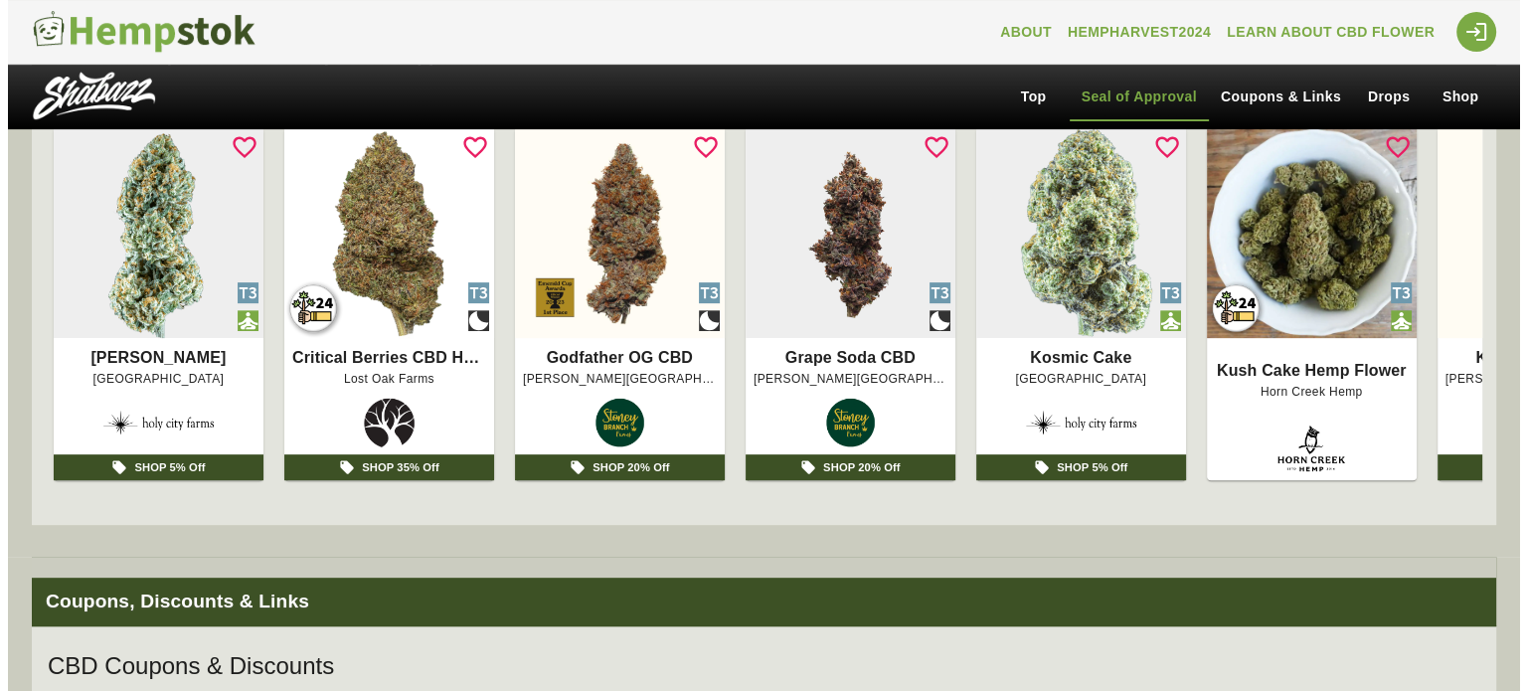
scroll to position [662, 0]
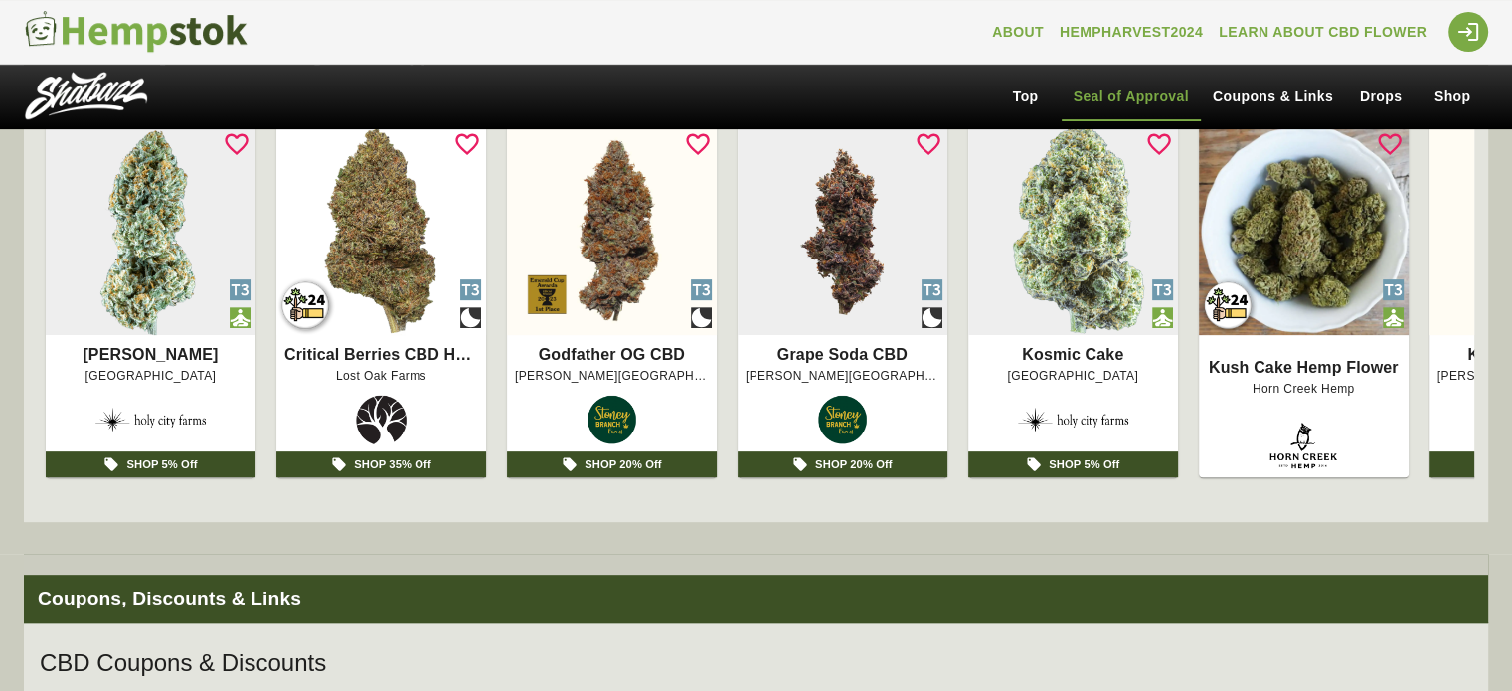
click at [351, 333] on img at bounding box center [381, 230] width 210 height 210
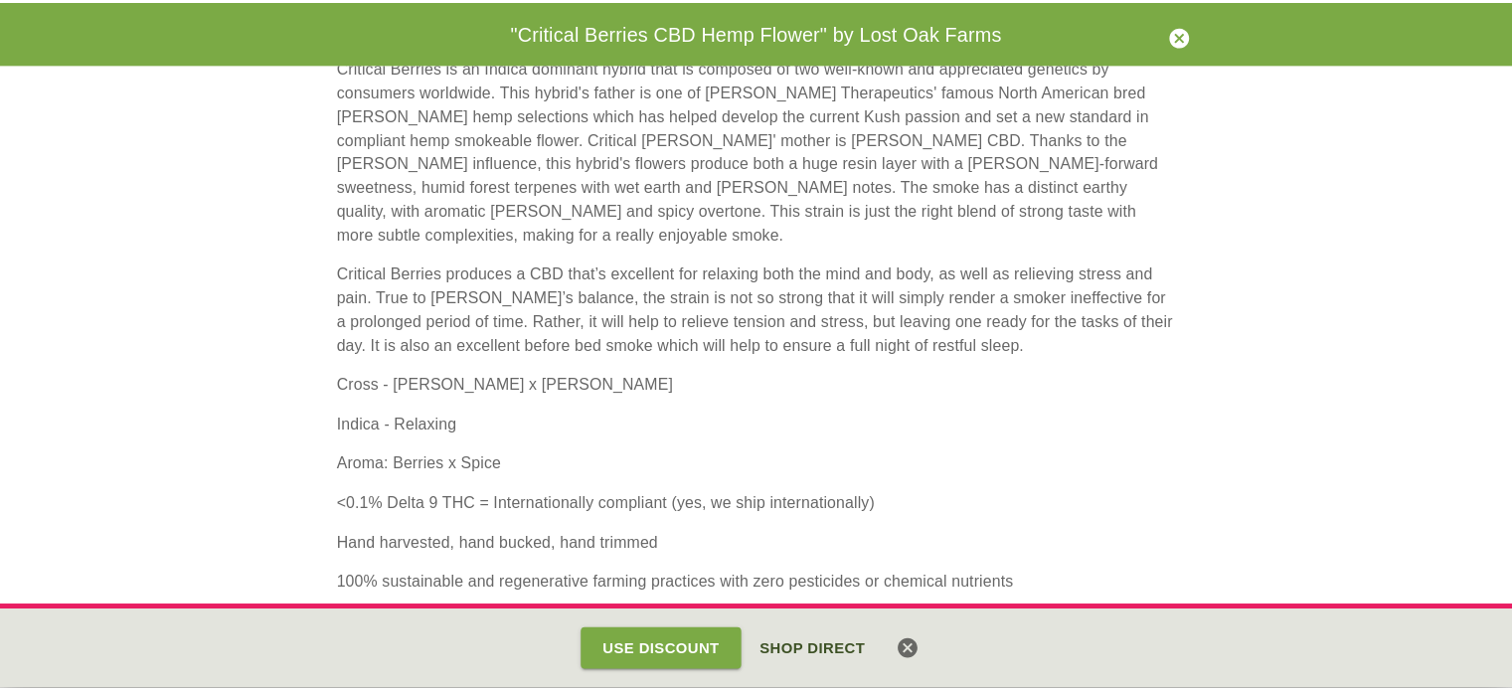
scroll to position [188, 0]
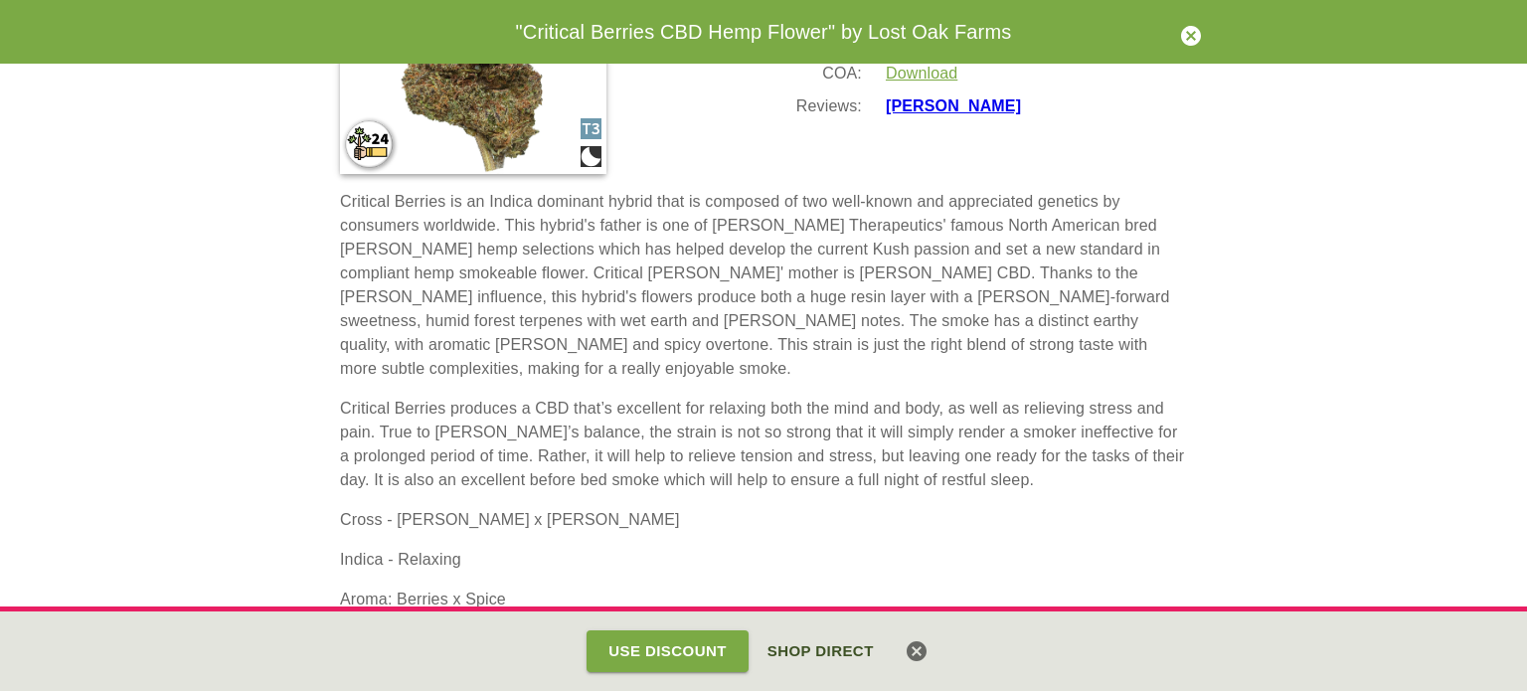
click at [1183, 39] on icon "button" at bounding box center [1191, 36] width 20 height 20
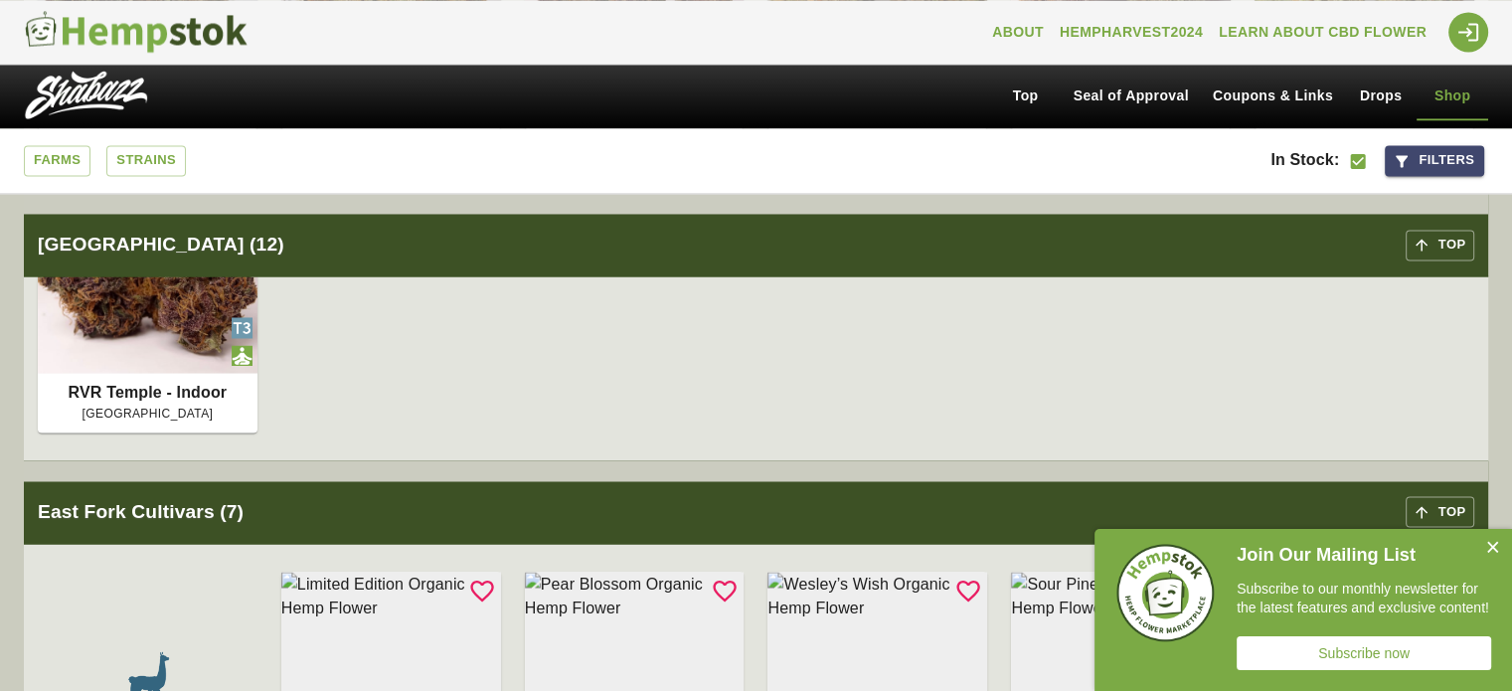
scroll to position [3281, 0]
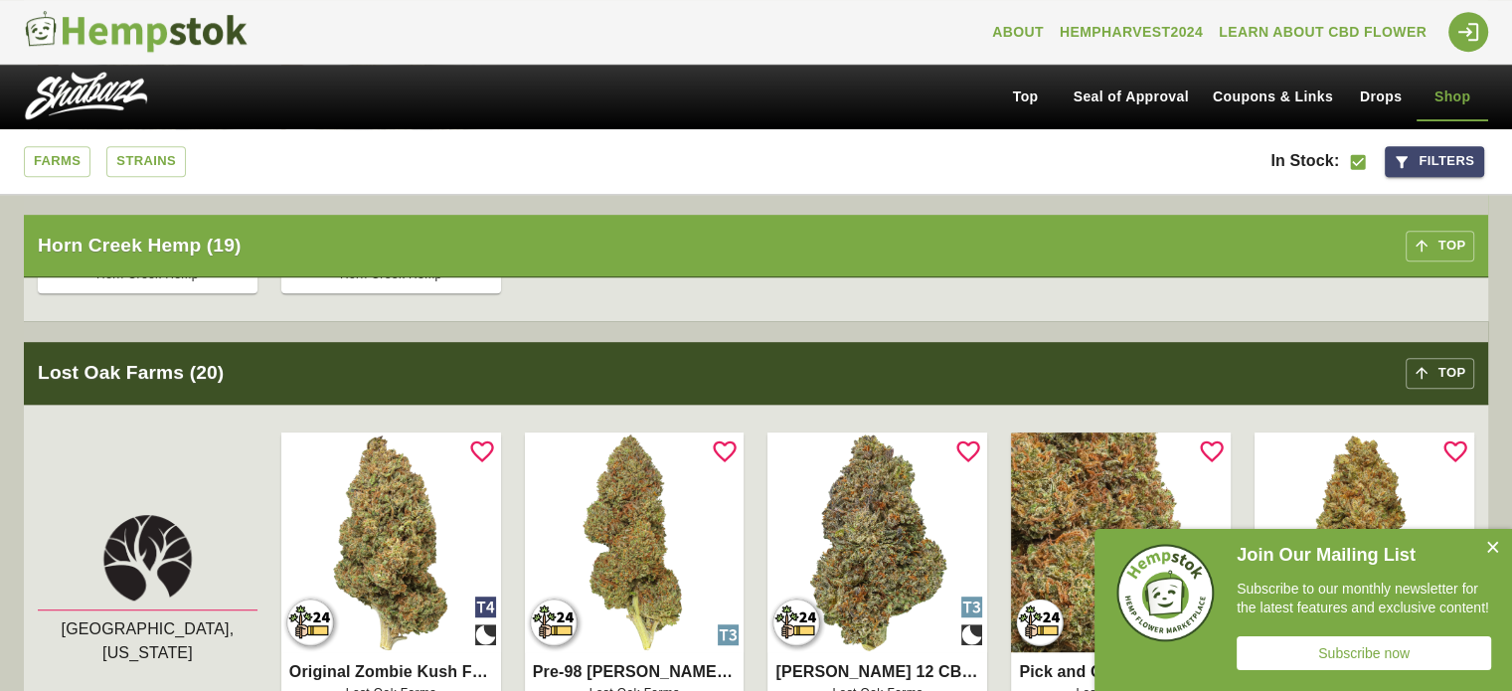
scroll to position [8535, 0]
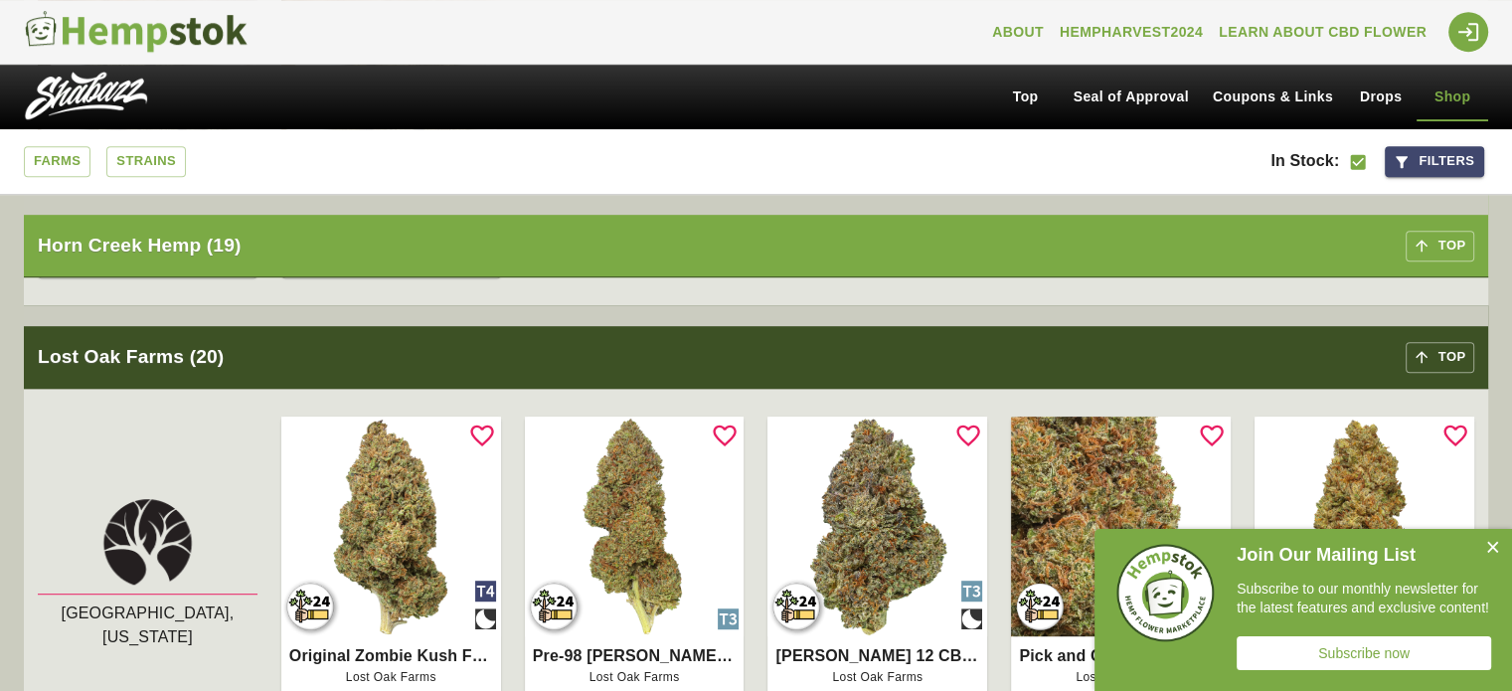
click at [1494, 548] on button "Close" at bounding box center [1493, 549] width 40 height 40
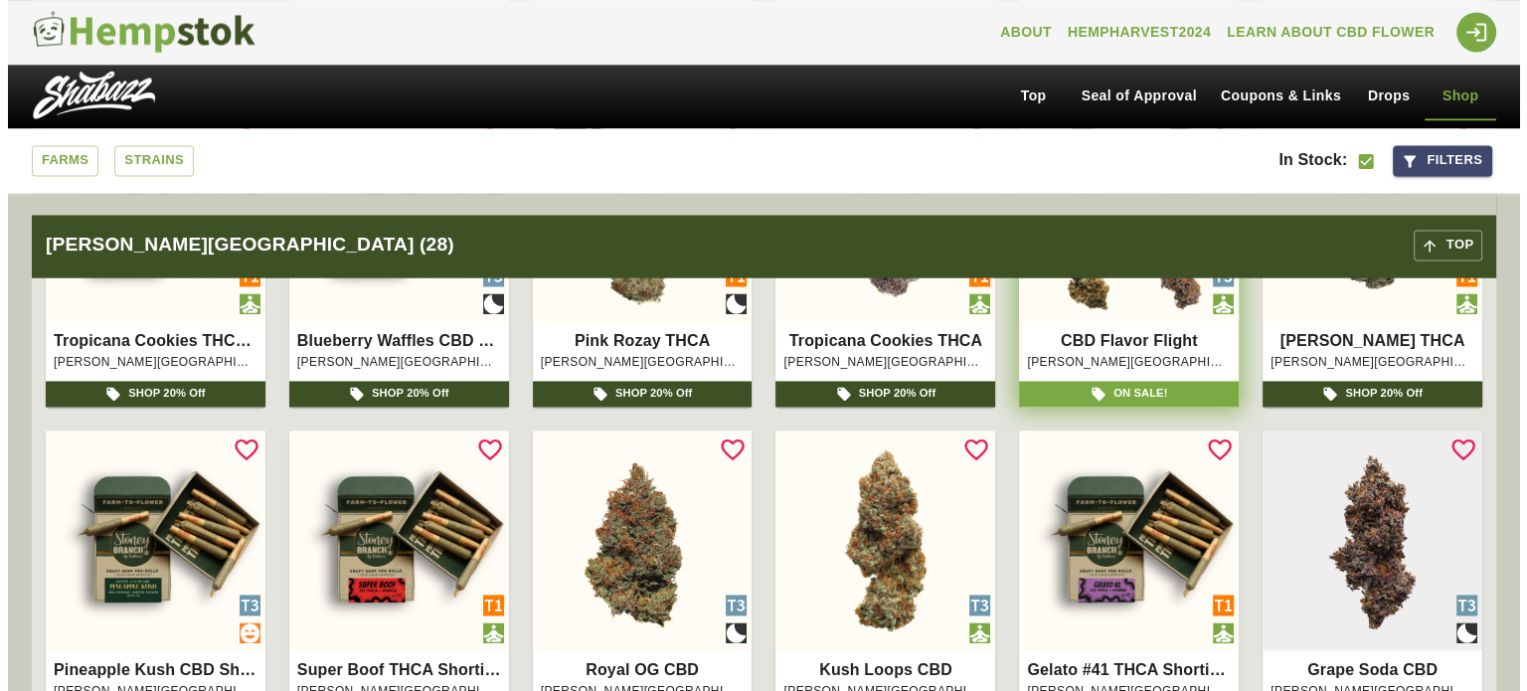
scroll to position [10643, 0]
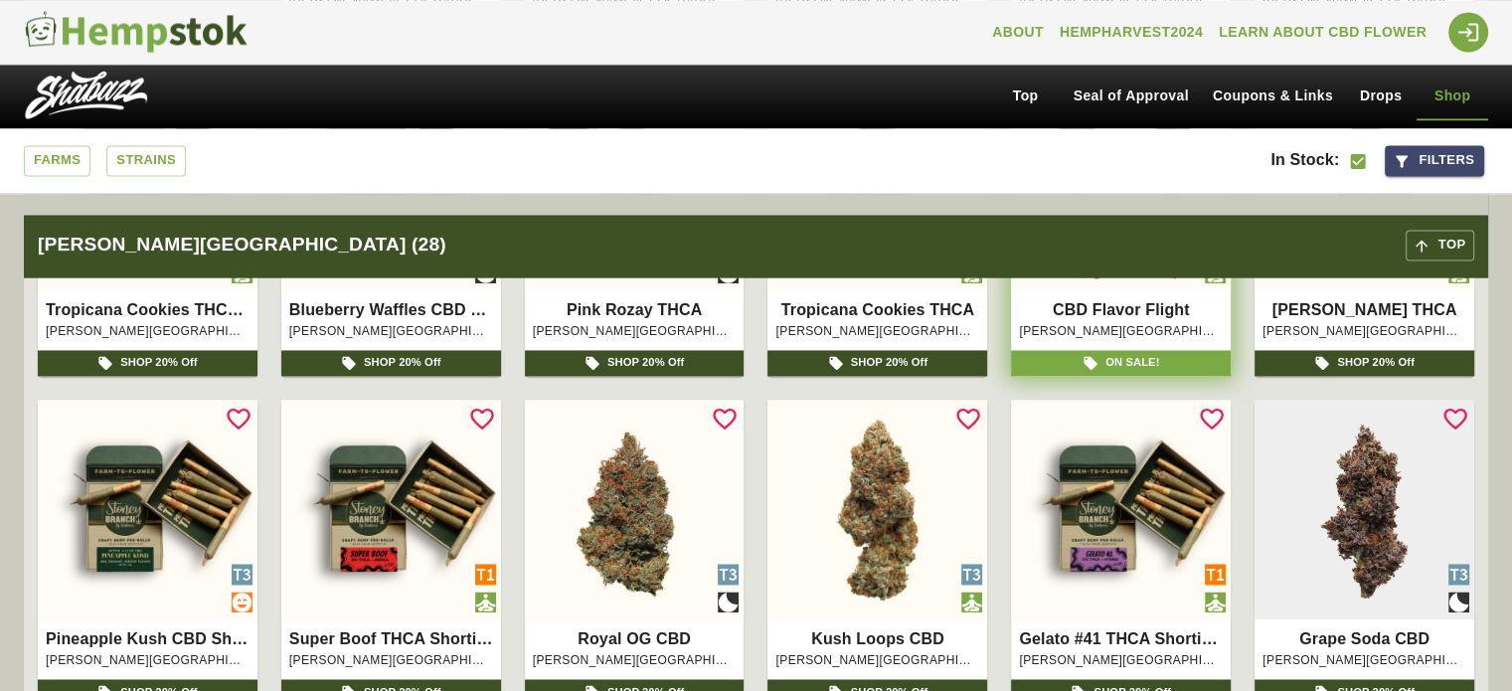
click at [157, 639] on p "Pineapple Kush CBD Shortie Pack" at bounding box center [148, 639] width 204 height 24
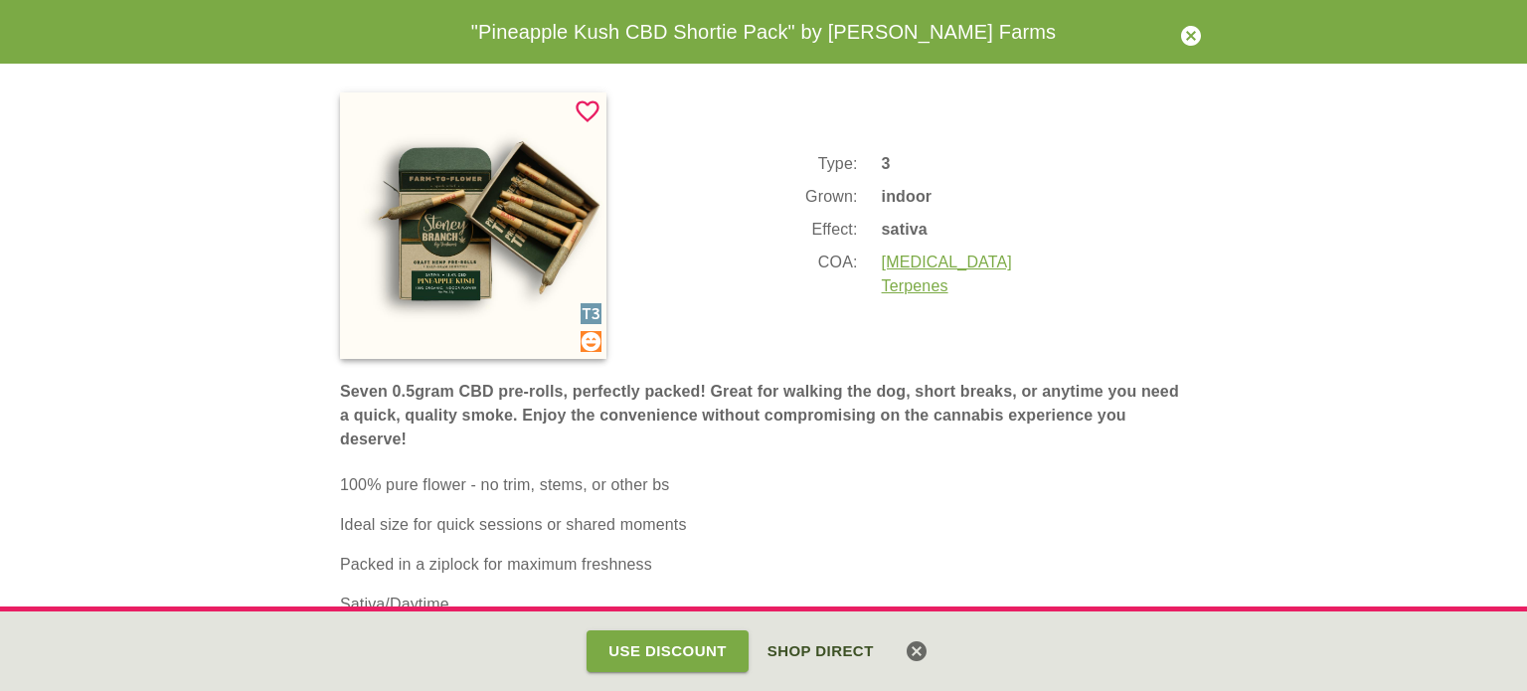
scroll to position [0, 0]
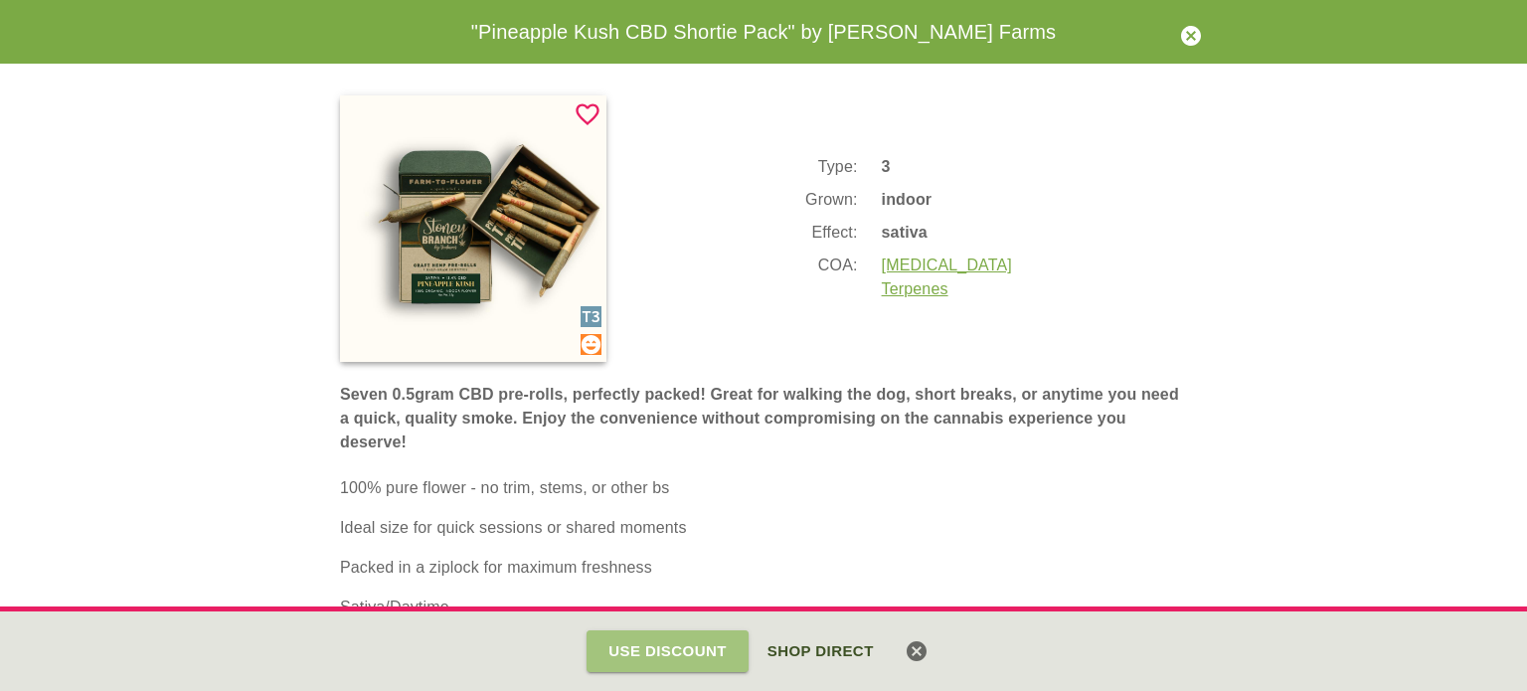
click at [667, 651] on button "Use Discount" at bounding box center [668, 651] width 162 height 42
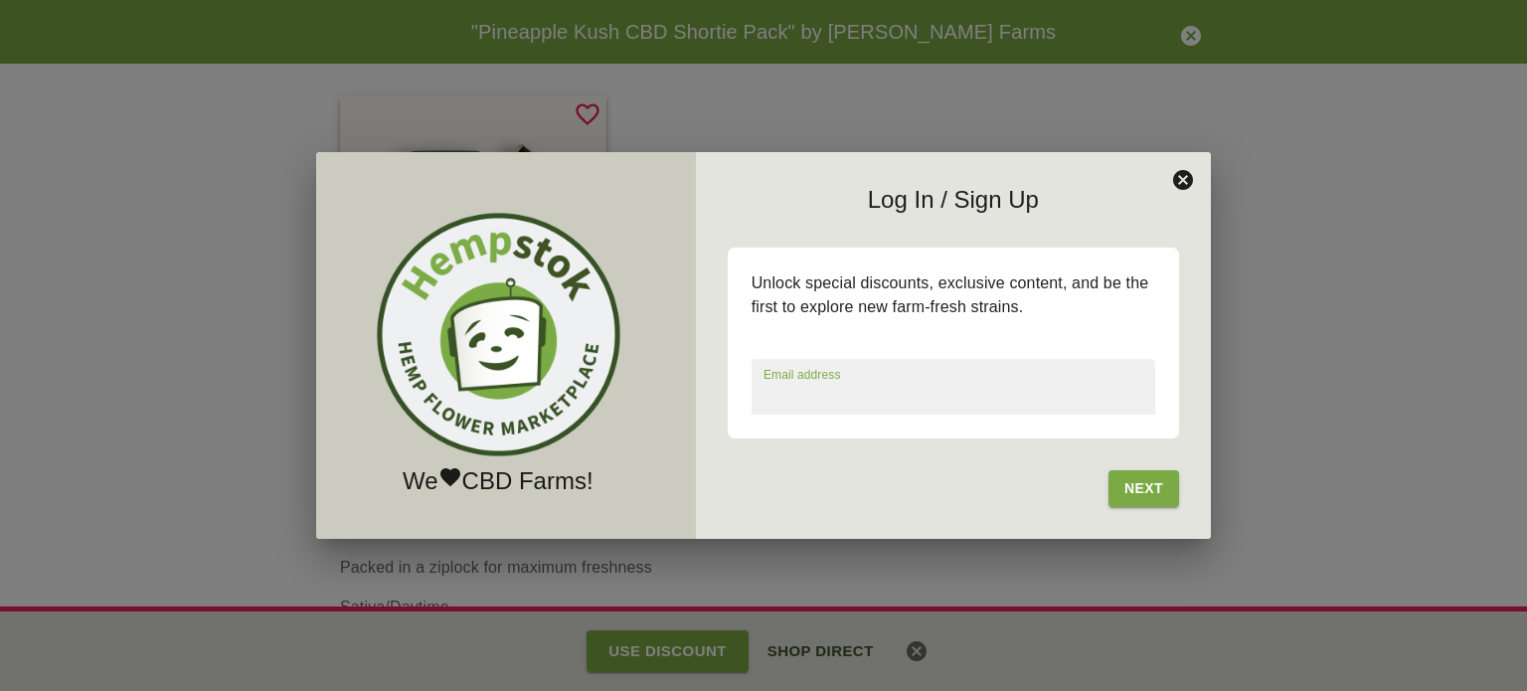
click at [1189, 182] on icon at bounding box center [1183, 180] width 20 height 20
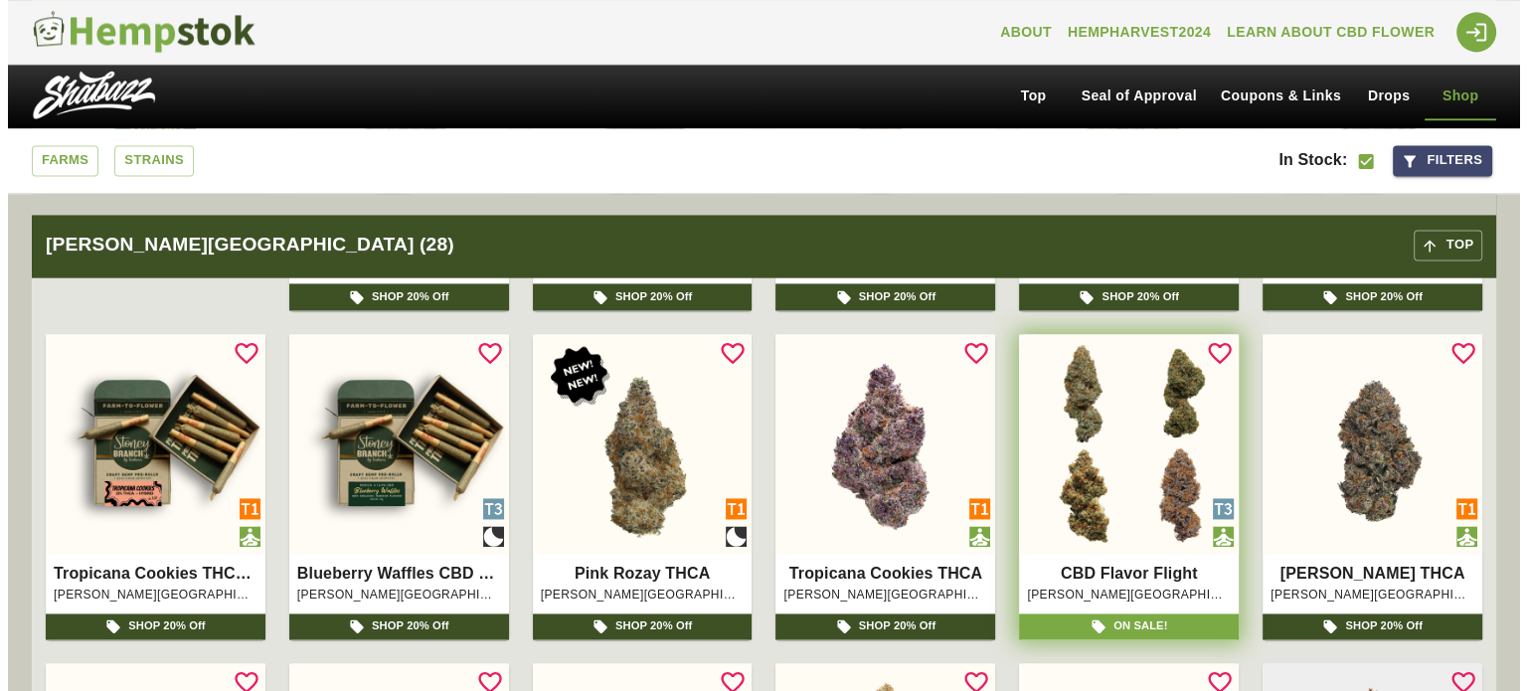
scroll to position [10477, 0]
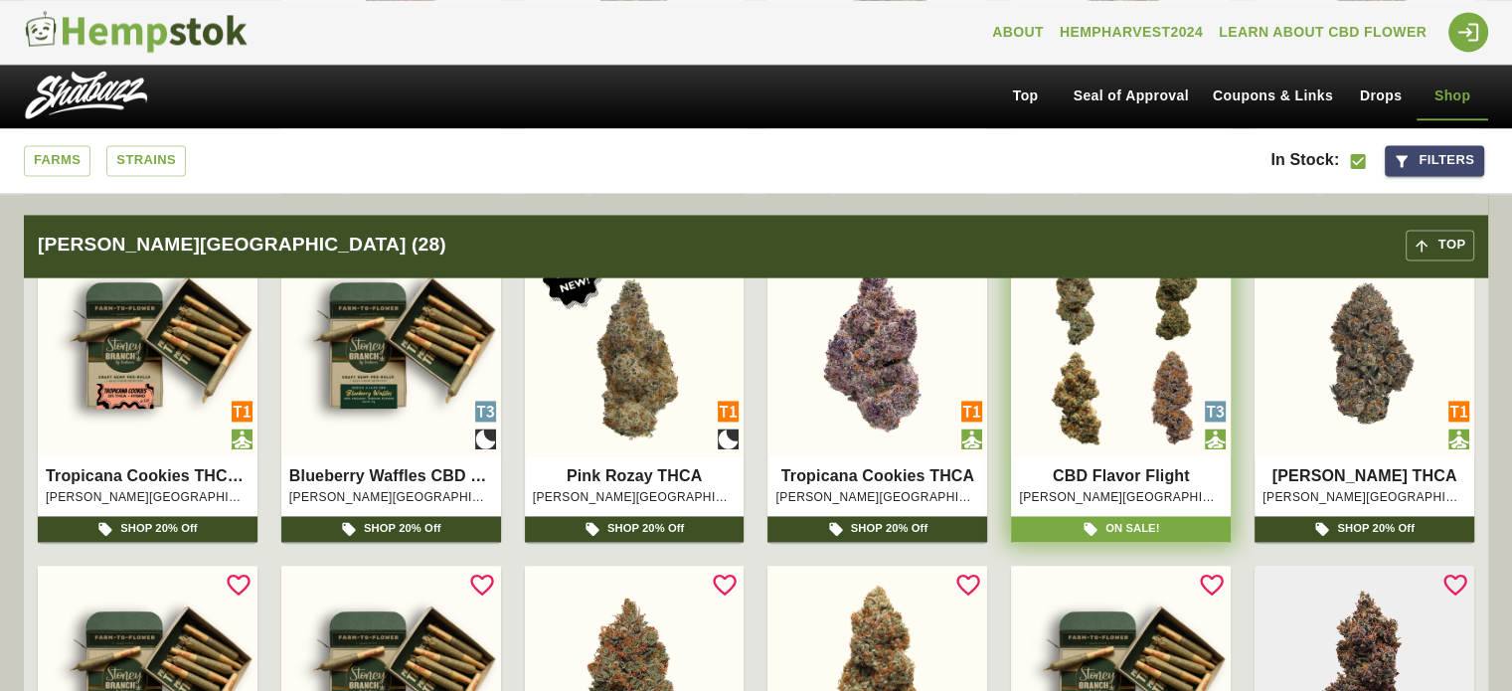
click at [380, 353] on img at bounding box center [391, 347] width 220 height 220
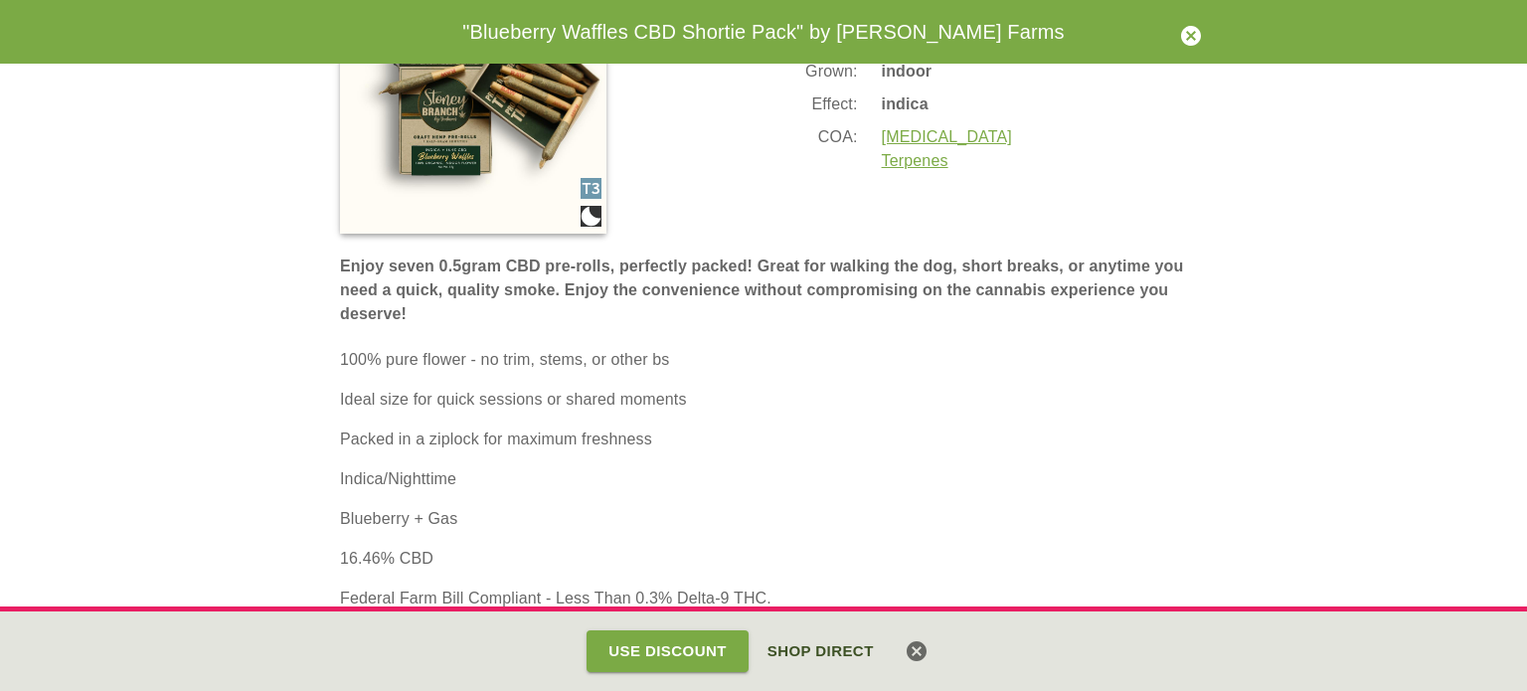
scroll to position [165, 0]
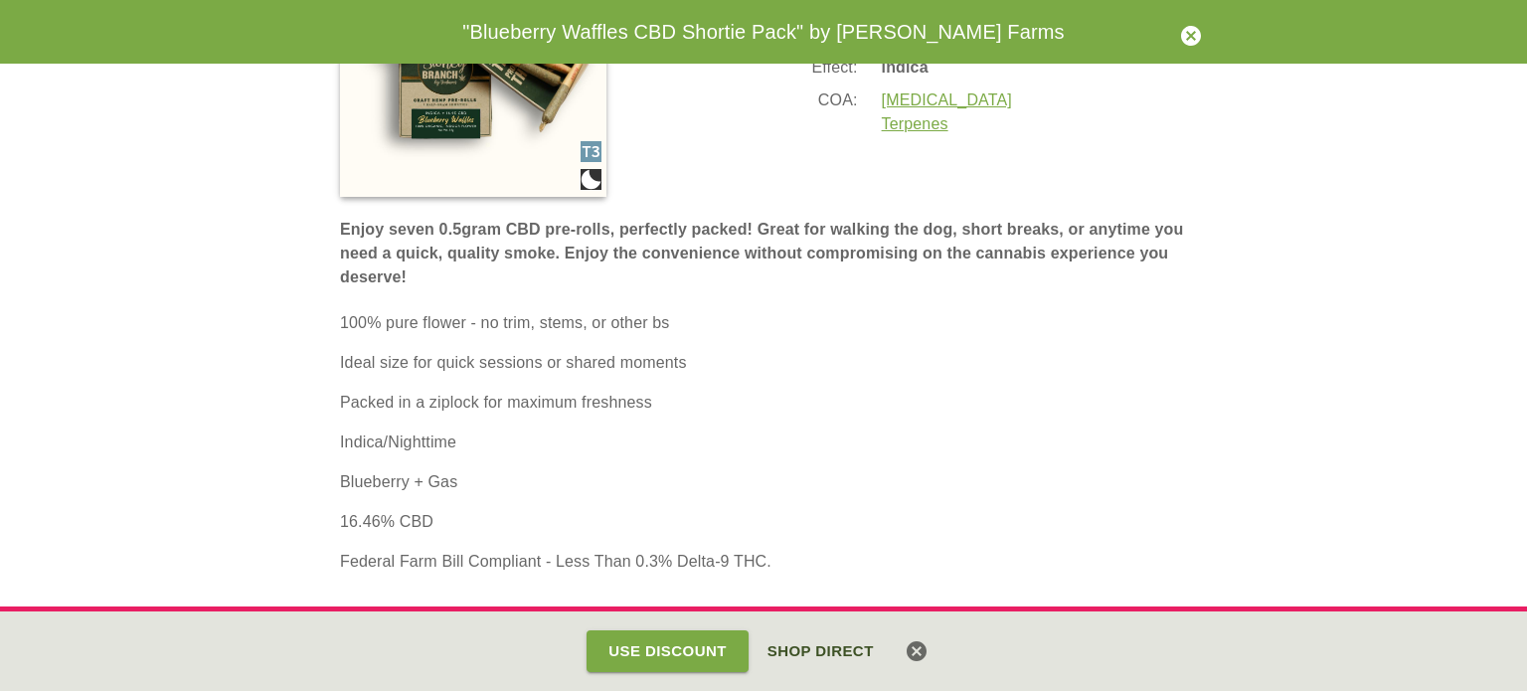
click at [838, 647] on button "Shop Direct" at bounding box center [821, 651] width 128 height 42
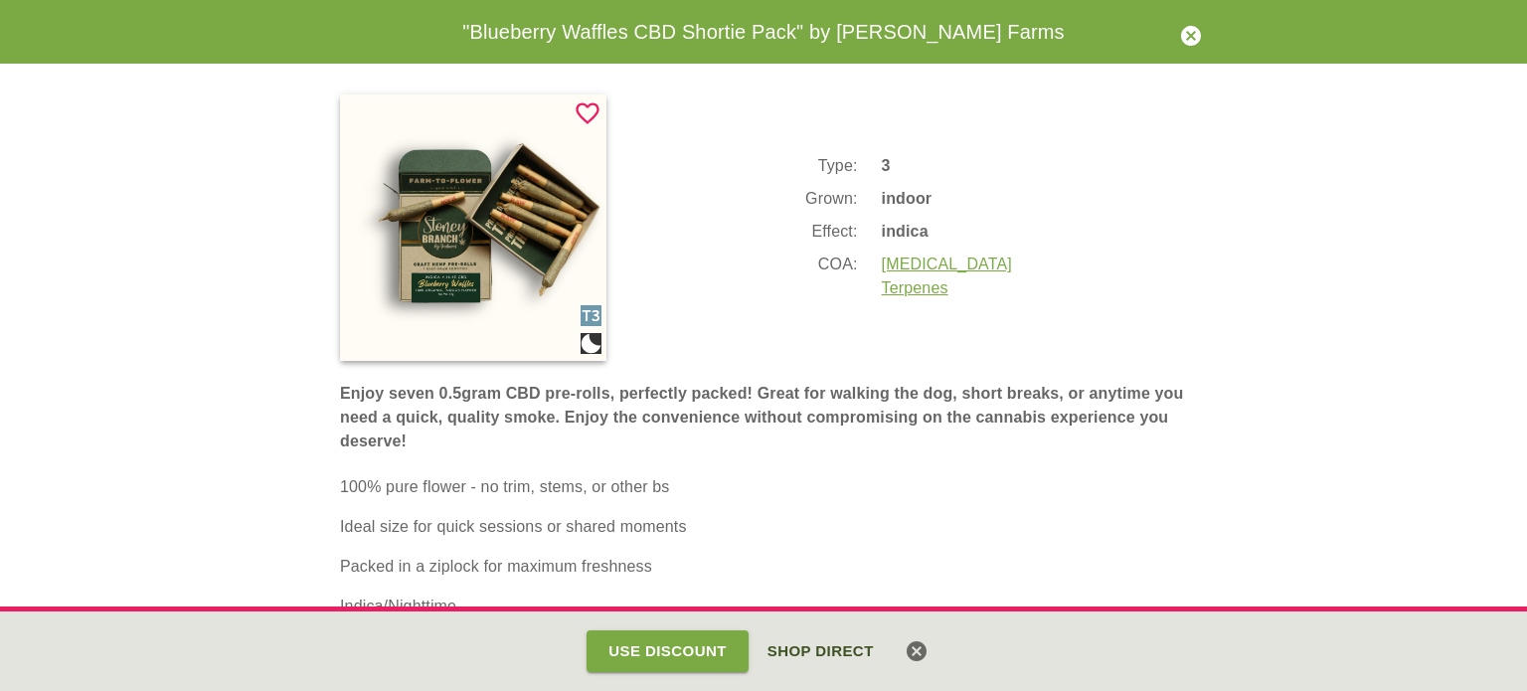
scroll to position [0, 0]
